Goal: Navigation & Orientation: Find specific page/section

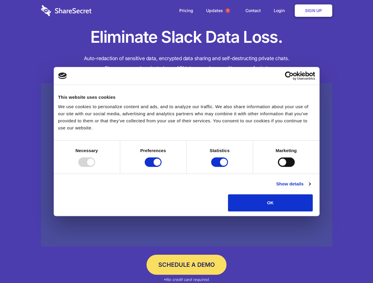
click at [95, 167] on div at bounding box center [86, 162] width 17 height 9
click at [161, 167] on input "Preferences" at bounding box center [153, 162] width 17 height 9
checkbox input "false"
click at [220, 167] on input "Statistics" at bounding box center [219, 162] width 17 height 9
checkbox input "false"
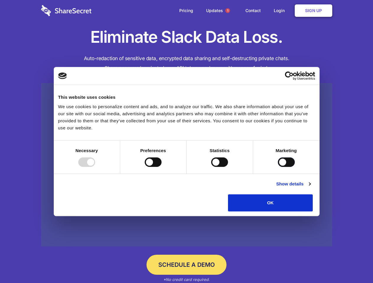
click at [278, 167] on input "Marketing" at bounding box center [286, 162] width 17 height 9
checkbox input "true"
click at [310, 188] on link "Show details" at bounding box center [293, 184] width 34 height 7
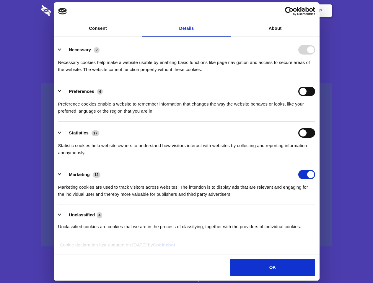
click at [315, 80] on li "Necessary 7 Necessary cookies help make a website usable by enabling basic func…" at bounding box center [186, 60] width 257 height 42
click at [227, 11] on span "1" at bounding box center [227, 10] width 5 height 5
